Goal: Navigation & Orientation: Find specific page/section

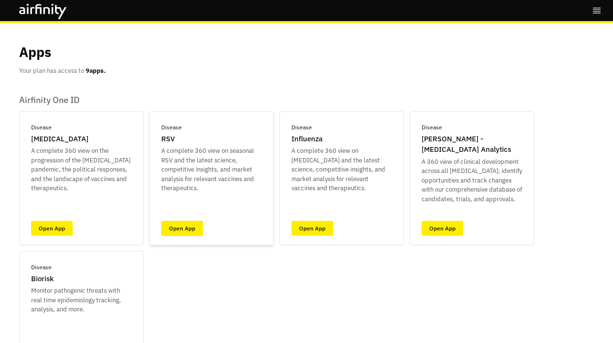
click at [194, 226] on link "Open App" at bounding box center [182, 228] width 42 height 15
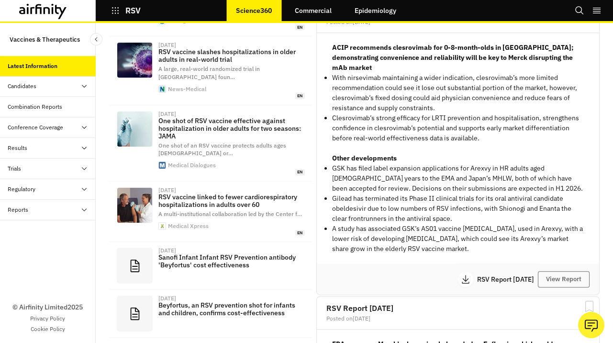
scroll to position [411, 0]
